Goal: Use online tool/utility: Utilize a website feature to perform a specific function

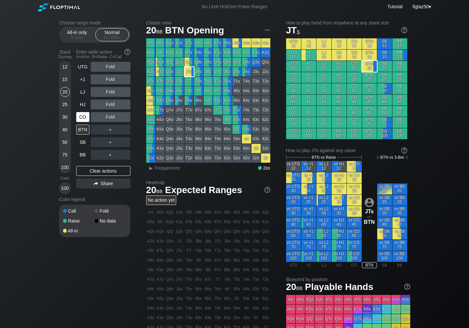
click at [82, 117] on div "CO" at bounding box center [82, 117] width 13 height 10
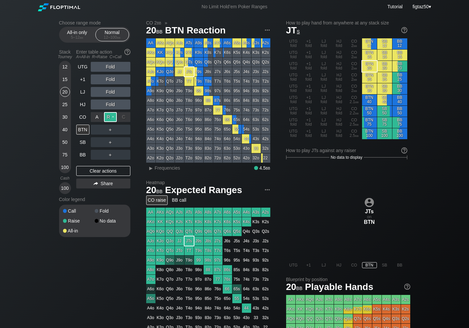
click at [109, 116] on div "R ✕" at bounding box center [110, 117] width 13 height 10
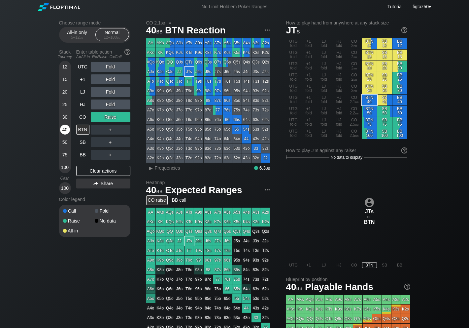
click at [64, 127] on div "40" at bounding box center [65, 129] width 10 height 10
click at [82, 130] on div "BTN" at bounding box center [82, 129] width 13 height 10
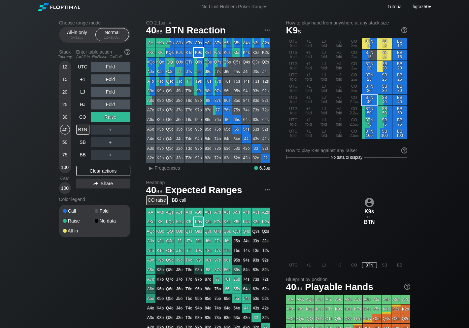
click at [197, 53] on div "K9s" at bounding box center [198, 52] width 9 height 9
click at [82, 131] on div "BTN" at bounding box center [82, 129] width 13 height 10
click at [125, 132] on div "C ✕" at bounding box center [124, 129] width 13 height 10
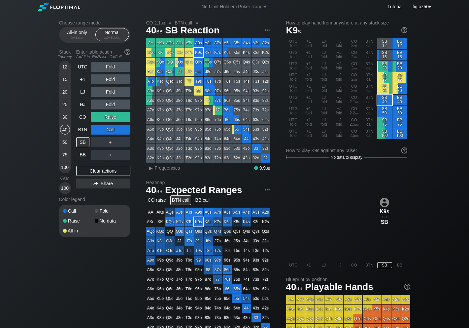
click at [181, 200] on div "BTN call" at bounding box center [180, 200] width 21 height 10
click at [158, 199] on div "CO raise" at bounding box center [156, 200] width 21 height 10
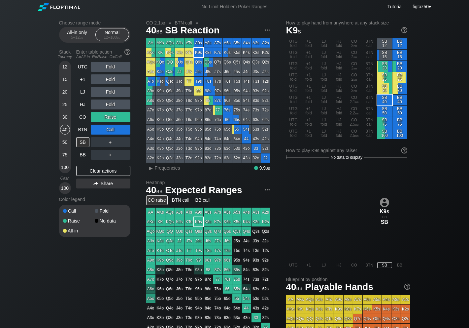
click at [158, 199] on div "CO raise" at bounding box center [156, 200] width 21 height 10
click at [184, 23] on div "CO 2.1 bb » BTN call »" at bounding box center [208, 22] width 124 height 5
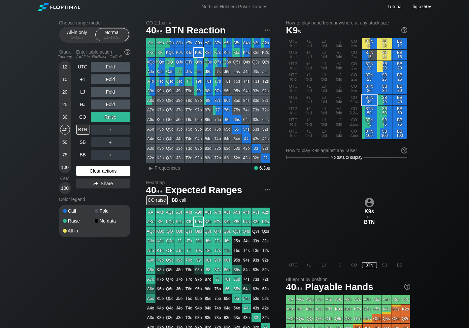
click at [101, 170] on div "Clear actions" at bounding box center [103, 171] width 54 height 10
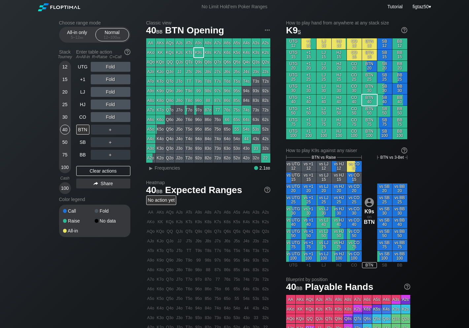
click at [158, 172] on div "Classic view 40 bb BTN Opening AA AKs AQs AJs ATs A9s A8s A7s A6s A5s A4s A3s A…" at bounding box center [278, 227] width 264 height 415
click at [150, 169] on div "▸" at bounding box center [151, 168] width 9 height 8
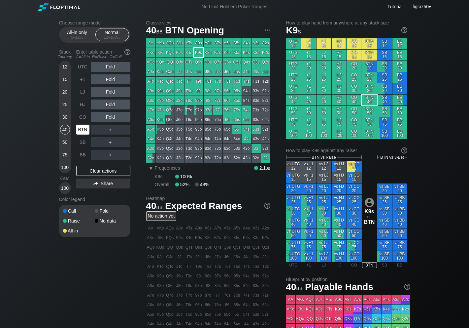
click at [81, 130] on div "BTN" at bounding box center [82, 129] width 13 height 10
click at [83, 67] on div "UTG" at bounding box center [82, 67] width 13 height 10
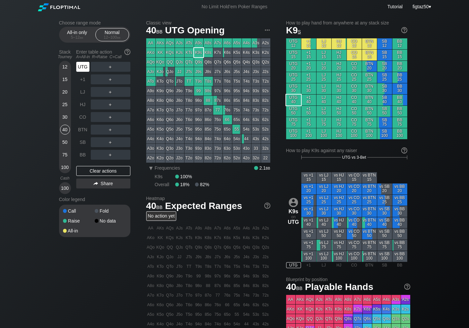
click at [83, 67] on div "UTG" at bounding box center [82, 67] width 13 height 10
click at [109, 67] on div "R ✕" at bounding box center [110, 67] width 13 height 10
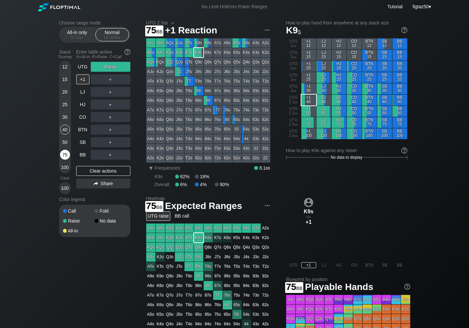
click at [67, 154] on div "75" at bounding box center [65, 155] width 10 height 10
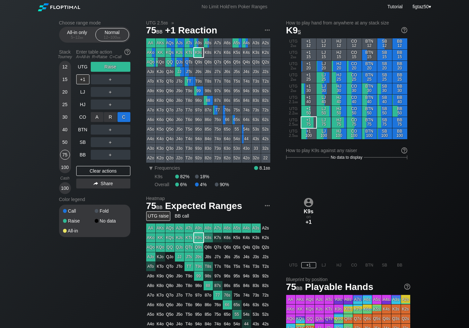
click at [123, 117] on div "C ✕" at bounding box center [124, 117] width 13 height 10
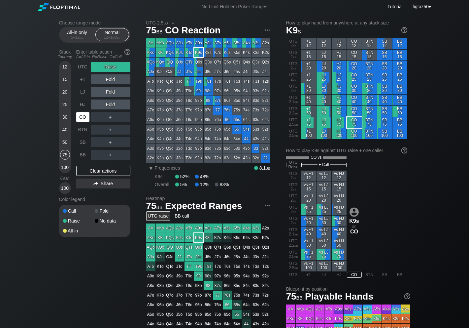
click at [84, 118] on div "CO" at bounding box center [82, 117] width 13 height 10
click at [101, 172] on div "Clear actions" at bounding box center [103, 171] width 54 height 10
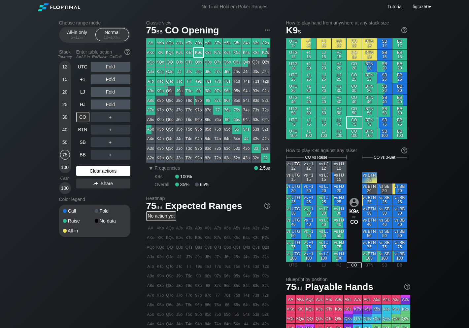
click at [101, 172] on div "Clear actions" at bounding box center [103, 171] width 54 height 10
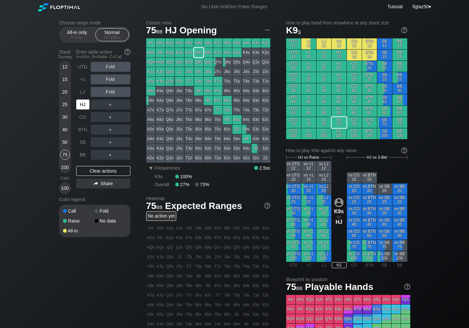
click at [81, 105] on div "HJ" at bounding box center [82, 104] width 13 height 10
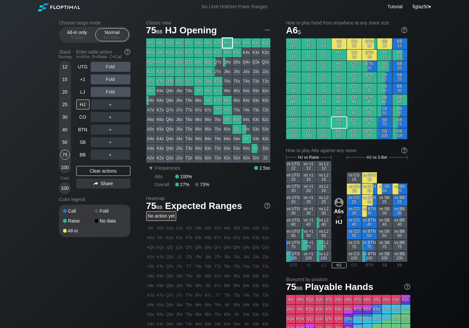
click at [226, 42] on div "A6s" at bounding box center [227, 42] width 9 height 9
click at [109, 103] on div "R ✕" at bounding box center [110, 104] width 13 height 10
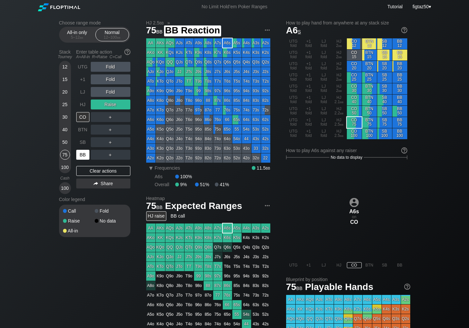
click at [85, 155] on div "BB" at bounding box center [82, 155] width 13 height 10
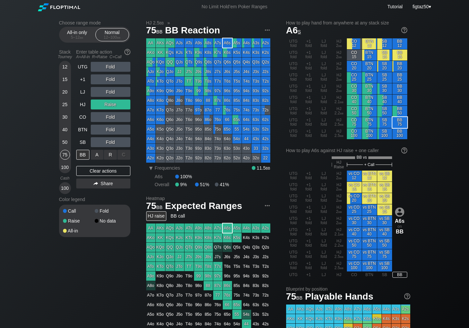
click at [124, 155] on div "C ✕" at bounding box center [124, 155] width 13 height 10
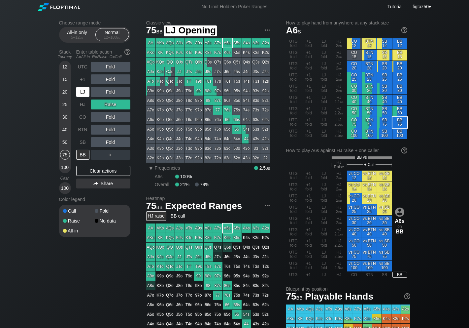
click at [83, 91] on div "LJ" at bounding box center [82, 92] width 13 height 10
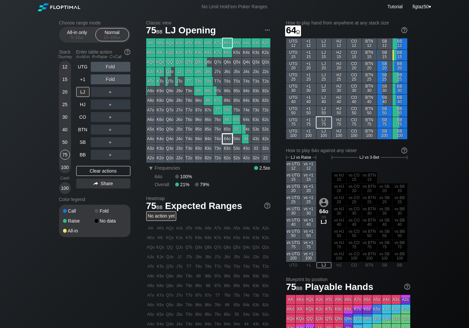
click at [225, 136] on div "64o" at bounding box center [227, 138] width 9 height 9
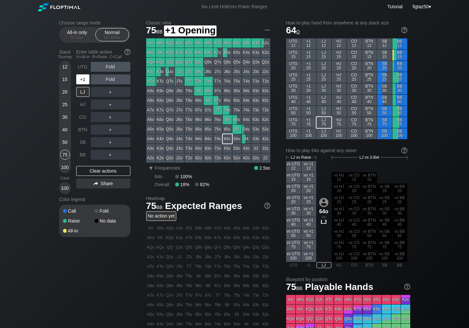
click at [84, 81] on div "+1" at bounding box center [82, 79] width 13 height 10
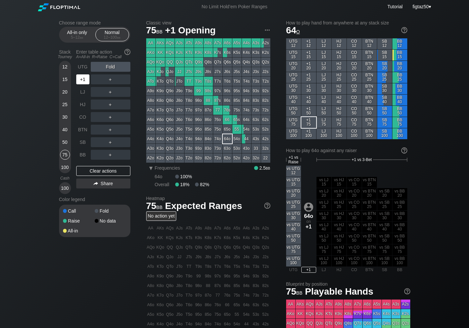
click at [84, 81] on div "+1" at bounding box center [82, 79] width 13 height 10
click at [82, 92] on div "LJ" at bounding box center [82, 92] width 13 height 10
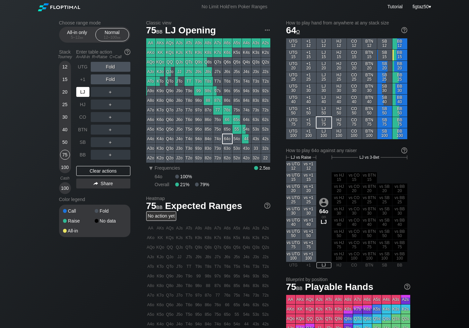
click at [82, 92] on div "LJ" at bounding box center [82, 92] width 13 height 10
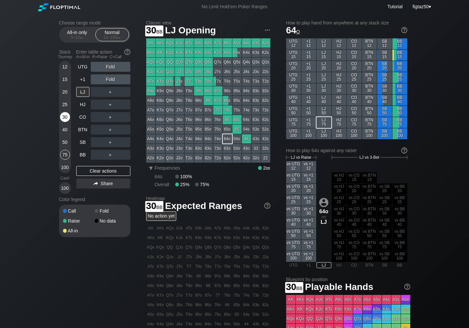
click at [65, 118] on div "30" at bounding box center [65, 117] width 10 height 10
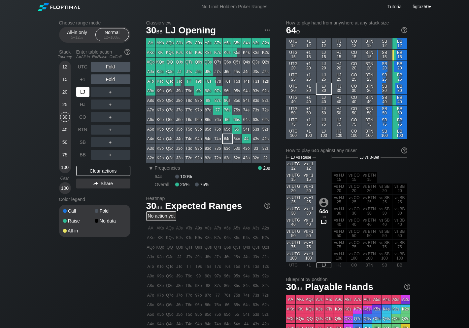
click at [83, 94] on div "LJ" at bounding box center [82, 92] width 13 height 10
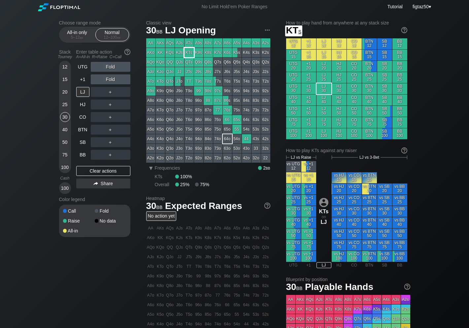
click at [187, 52] on div "KTs" at bounding box center [189, 52] width 9 height 9
